Goal: Information Seeking & Learning: Learn about a topic

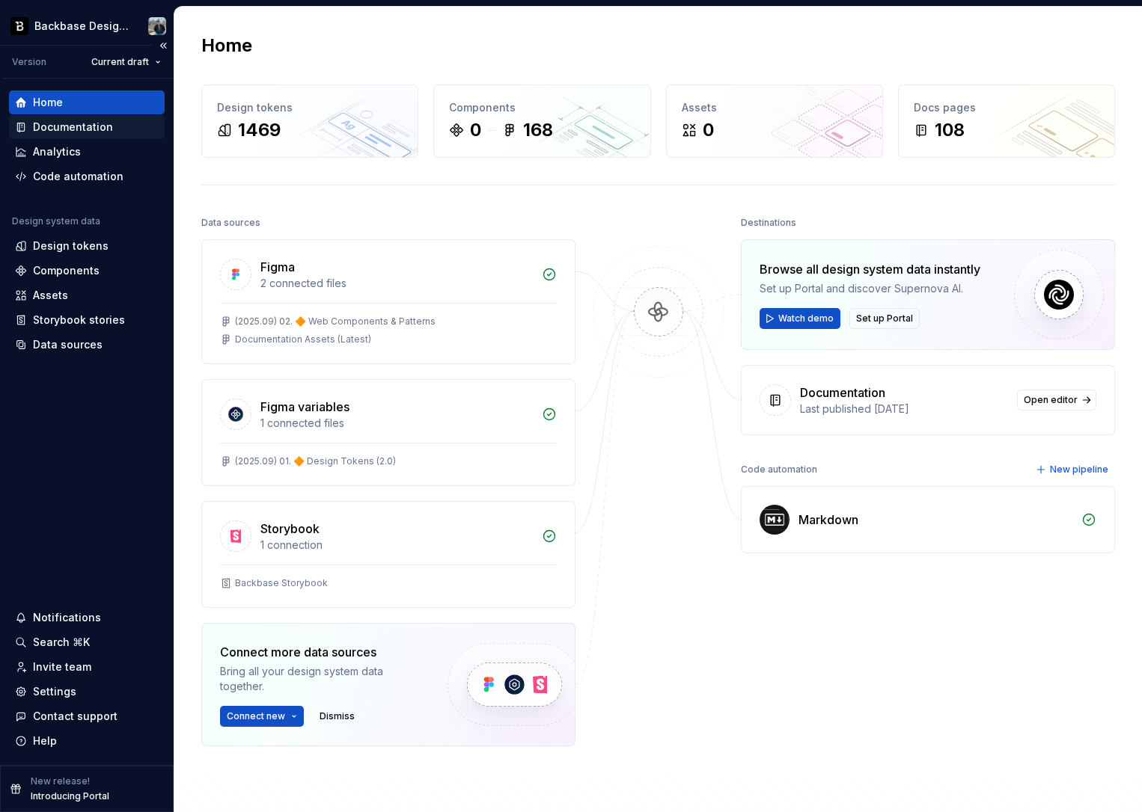
click at [112, 125] on div "Documentation" at bounding box center [87, 127] width 144 height 15
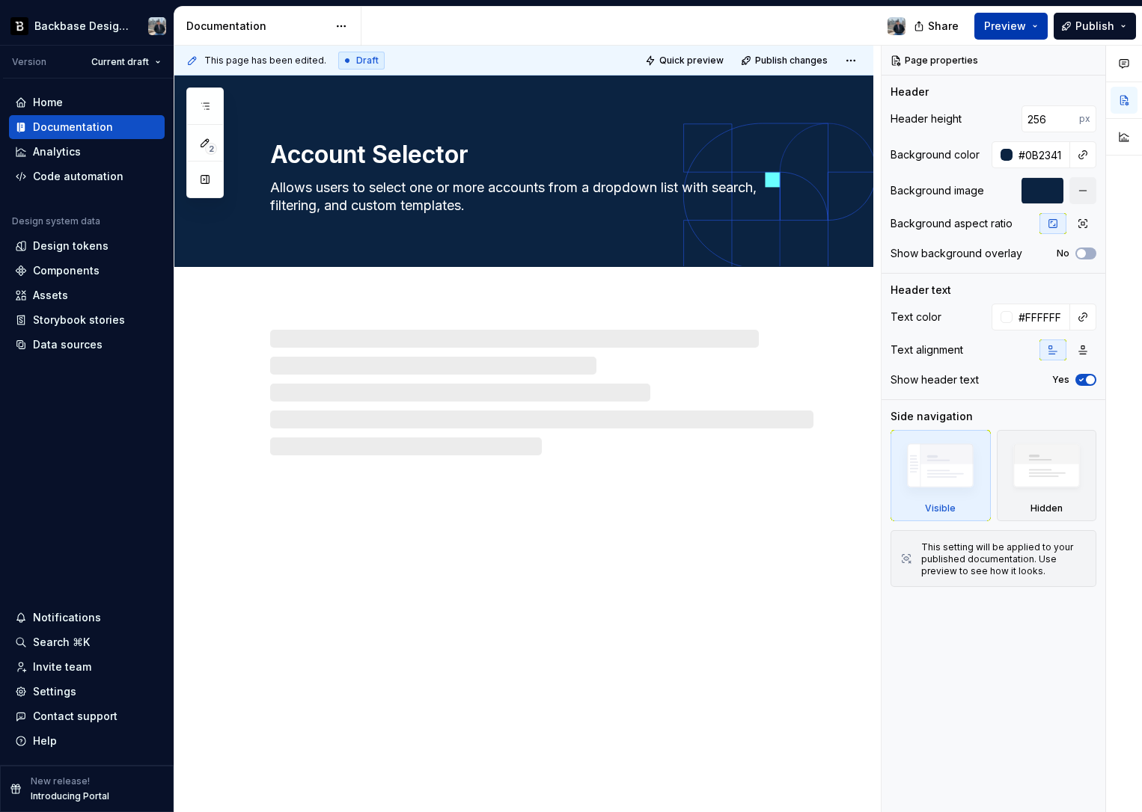
click at [1004, 33] on span "Preview" at bounding box center [1005, 26] width 42 height 15
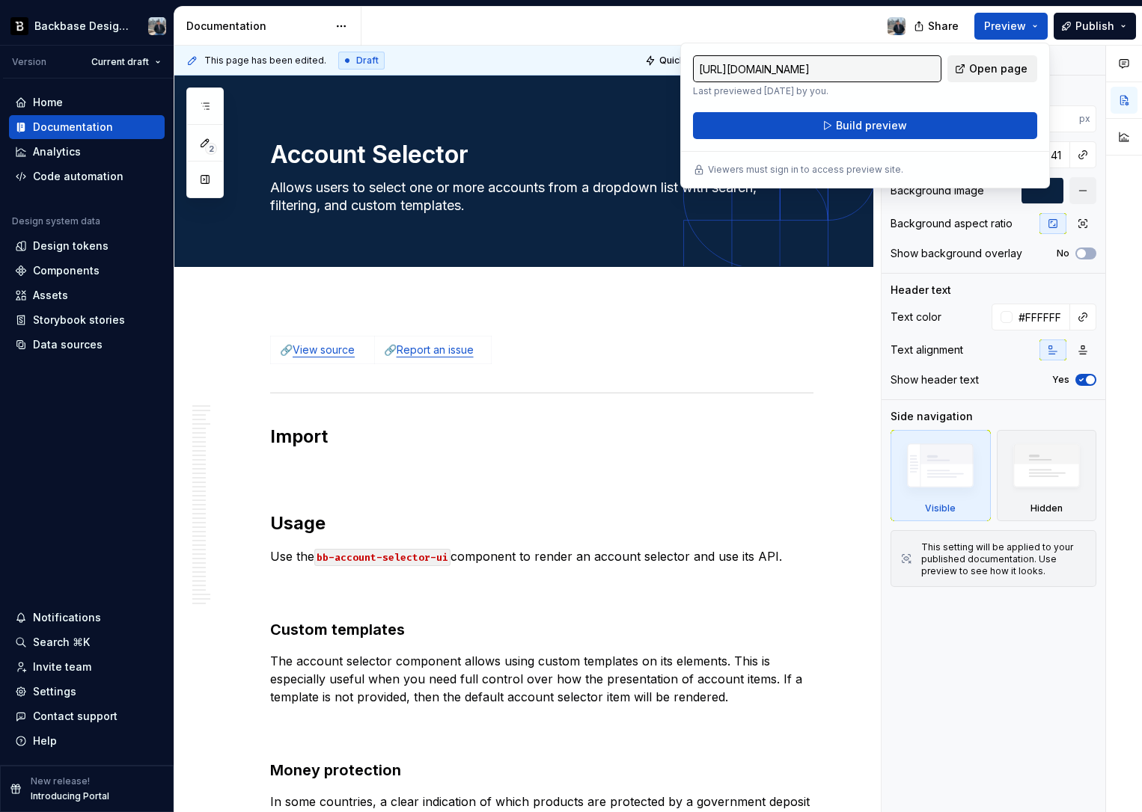
click at [984, 59] on link "Open page" at bounding box center [992, 68] width 90 height 27
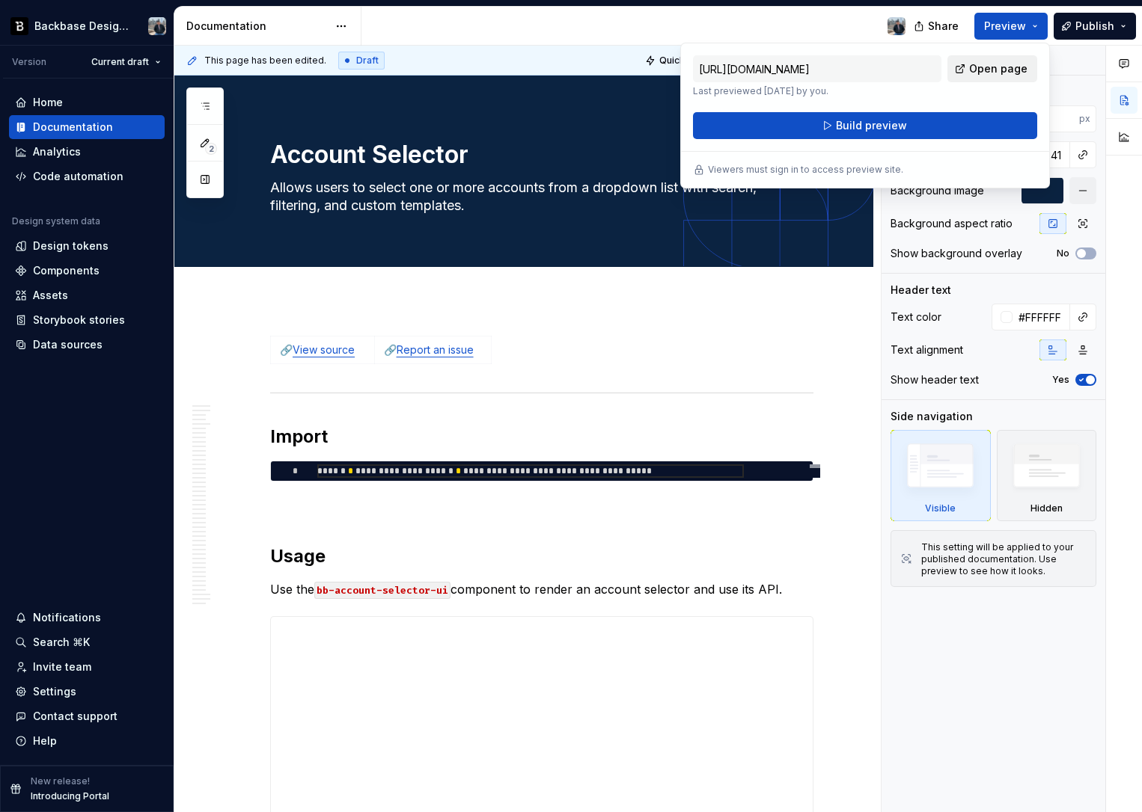
scroll to position [6629, 0]
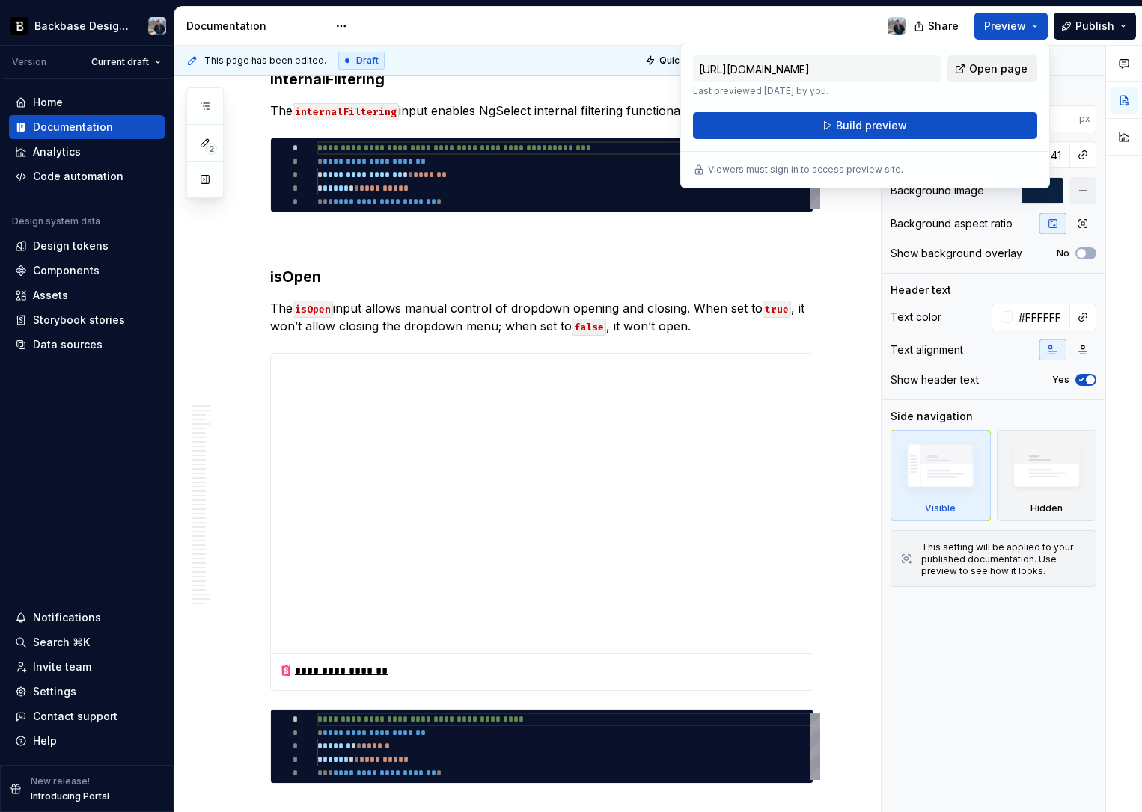
type textarea "*"
